Goal: Information Seeking & Learning: Check status

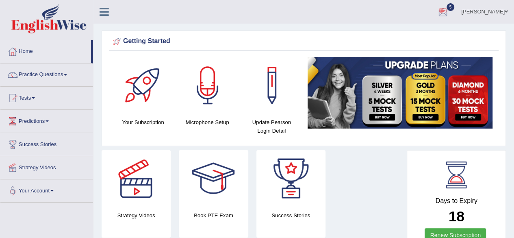
click at [449, 17] on div at bounding box center [443, 12] width 12 height 12
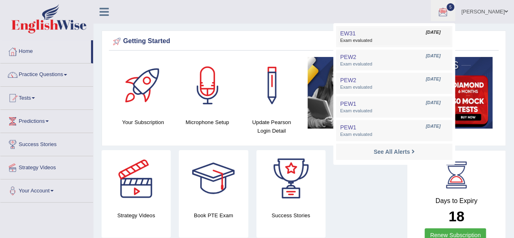
click at [405, 31] on link "EW31 Sep 4, 2025 Exam evaluated" at bounding box center [394, 36] width 112 height 17
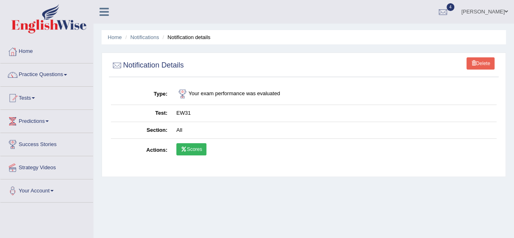
click at [190, 148] on link "Scores" at bounding box center [191, 149] width 30 height 12
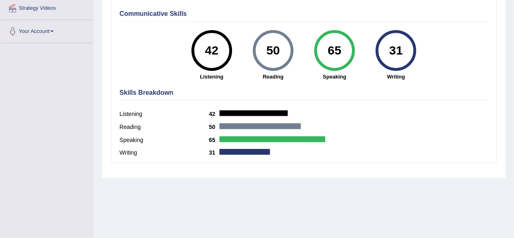
scroll to position [119, 0]
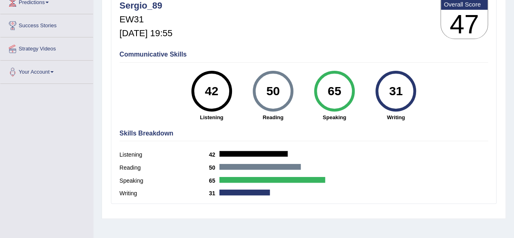
click at [506, 155] on div "Home History Scores Scores on EW31 All English Wise | EW31 | SCORE REPORT Sergi…" at bounding box center [303, 84] width 420 height 406
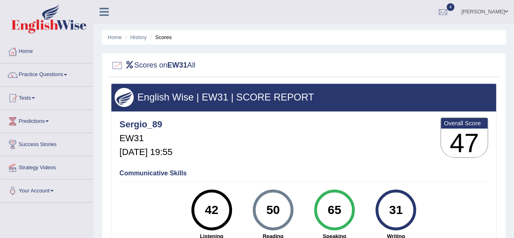
scroll to position [38, 0]
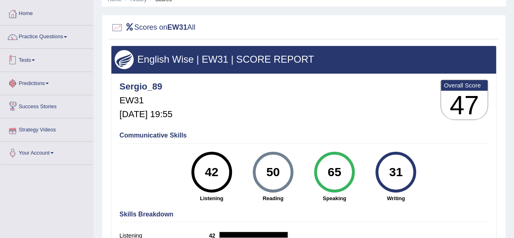
click at [45, 66] on link "Tests" at bounding box center [46, 59] width 93 height 20
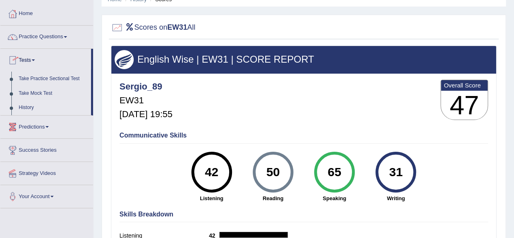
click at [31, 106] on link "History" at bounding box center [53, 107] width 76 height 15
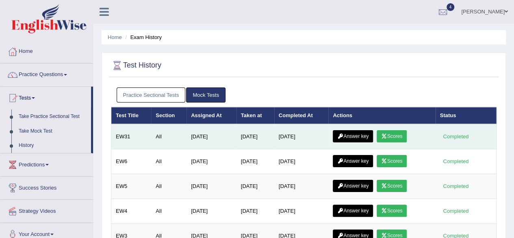
click at [357, 134] on link "Answer key" at bounding box center [353, 136] width 40 height 12
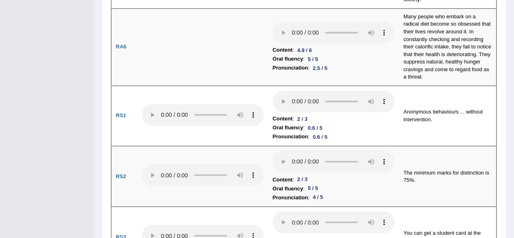
scroll to position [612, 0]
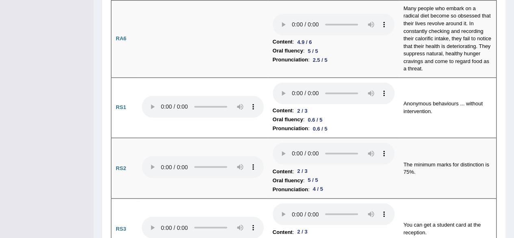
drag, startPoint x: 515, startPoint y: 17, endPoint x: 517, endPoint y: 58, distance: 41.1
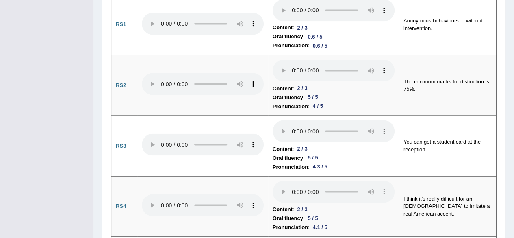
scroll to position [711, 0]
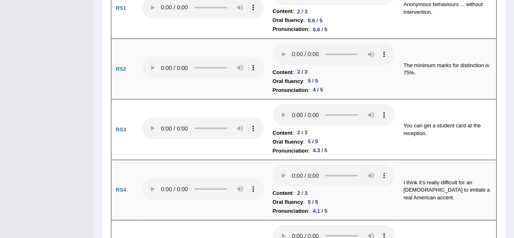
drag, startPoint x: 512, startPoint y: 55, endPoint x: 511, endPoint y: 62, distance: 6.5
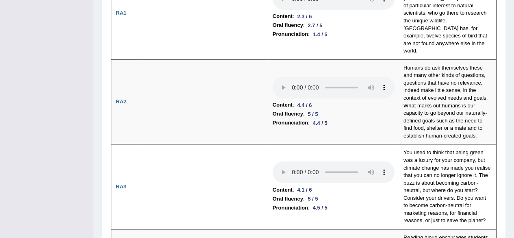
scroll to position [0, 0]
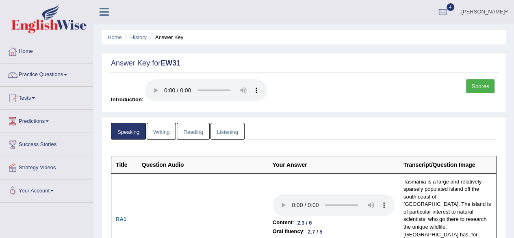
click at [162, 127] on link "Writing" at bounding box center [161, 131] width 29 height 17
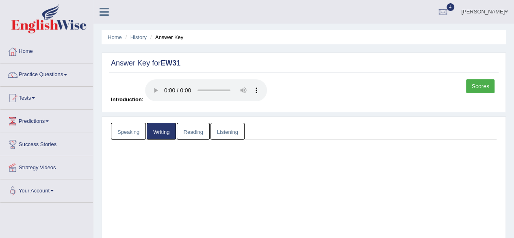
click at [162, 127] on link "Writing" at bounding box center [161, 131] width 29 height 17
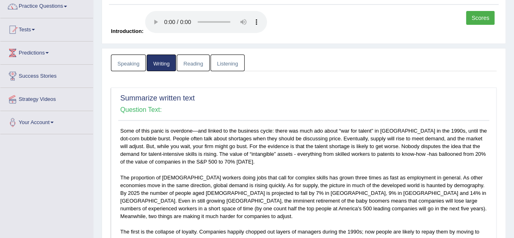
scroll to position [55, 0]
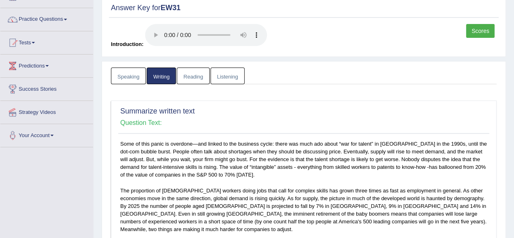
click at [204, 73] on link "Reading" at bounding box center [193, 75] width 32 height 17
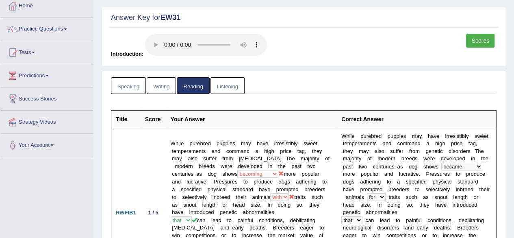
scroll to position [18, 0]
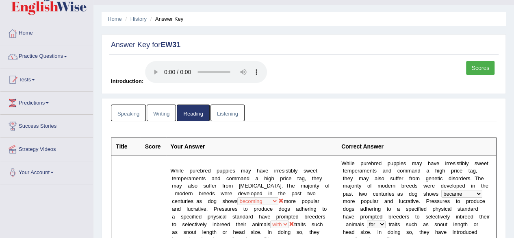
click at [234, 116] on link "Listening" at bounding box center [227, 112] width 34 height 17
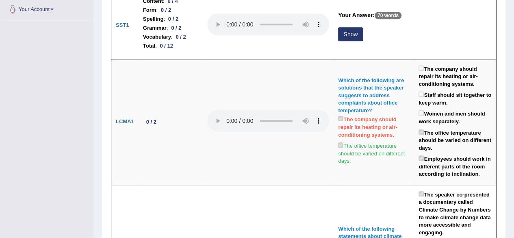
scroll to position [0, 0]
